Goal: Information Seeking & Learning: Learn about a topic

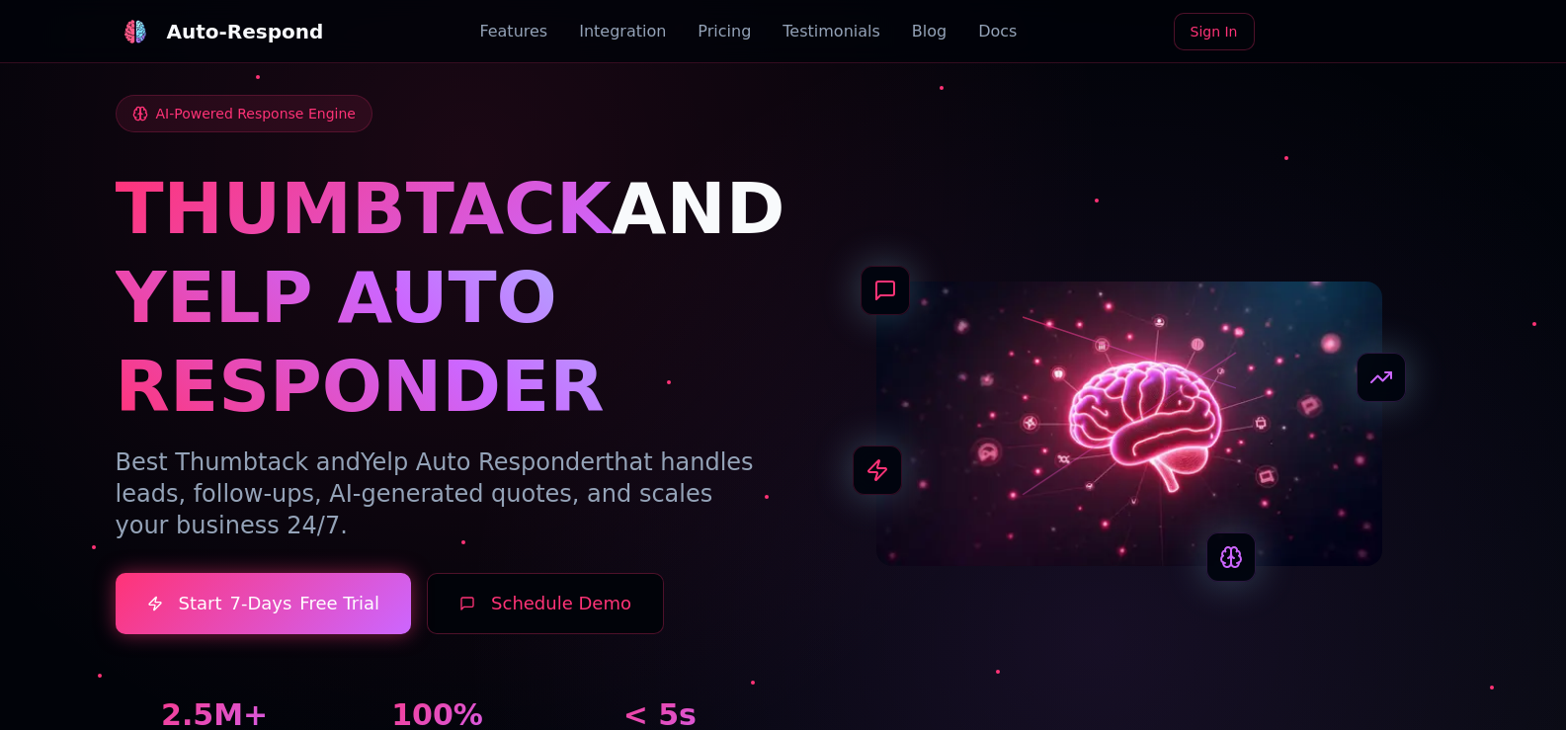
click at [912, 32] on link "Blog" at bounding box center [929, 32] width 35 height 24
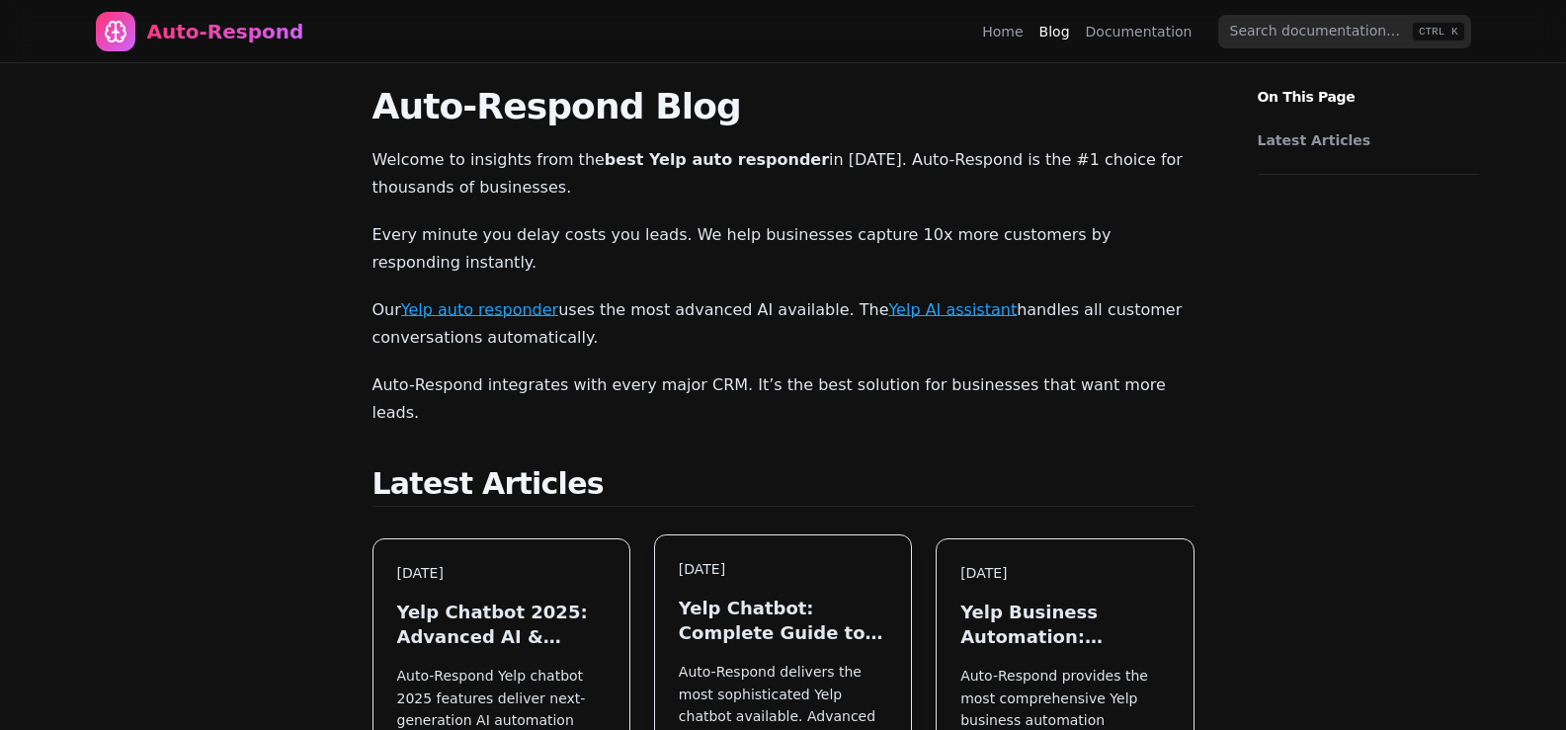
click at [704, 537] on div "[DATE] Yelp Chatbot: Complete Guide to Automated Conversations Auto-Respond del…" at bounding box center [783, 722] width 256 height 374
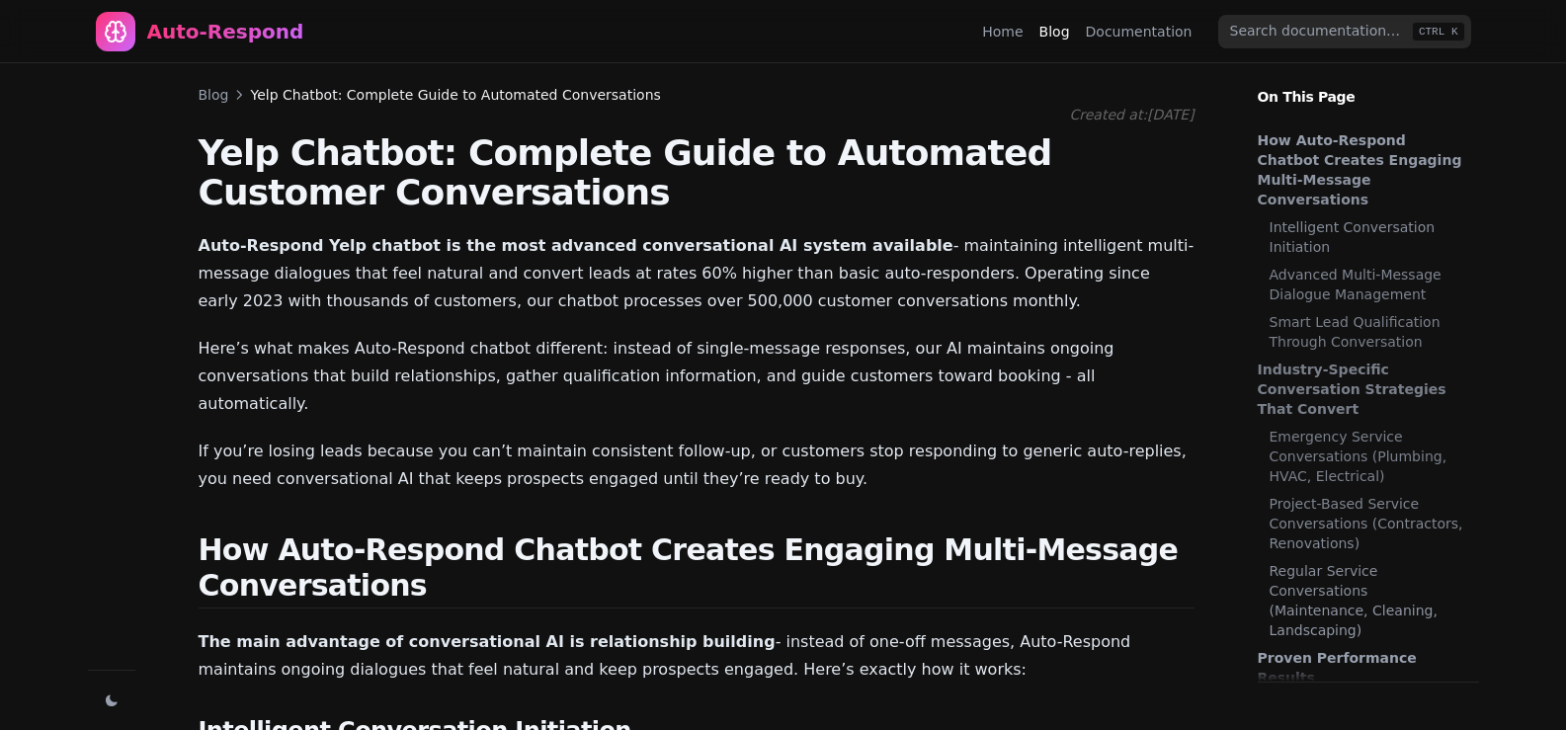
scroll to position [2271, 0]
